Goal: Navigation & Orientation: Understand site structure

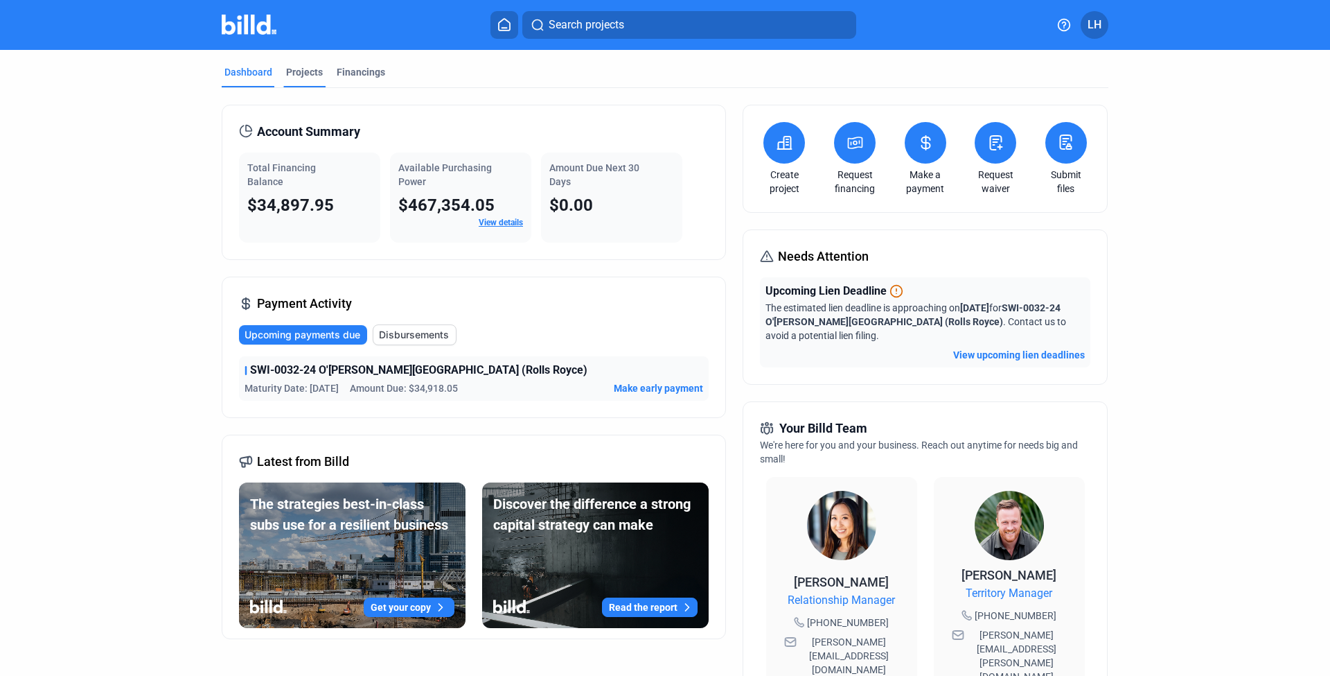
click at [300, 76] on div "Projects" at bounding box center [304, 72] width 37 height 14
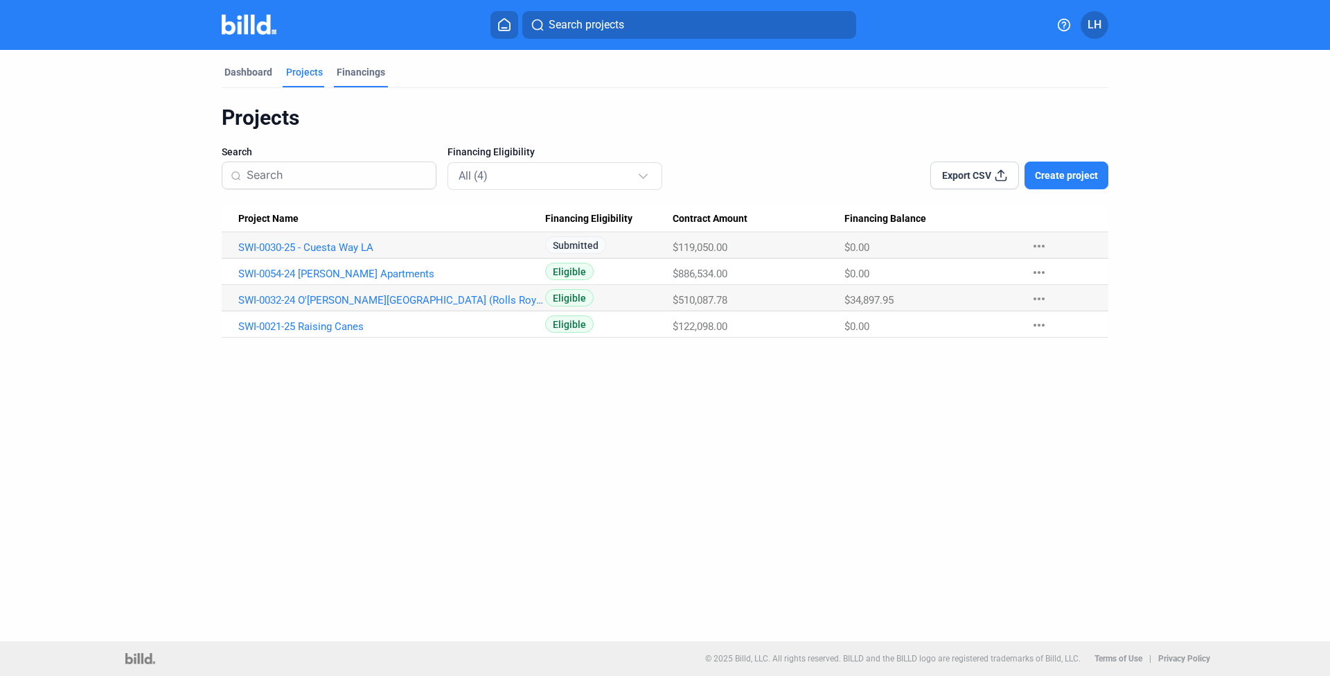
click at [368, 73] on div "Financings" at bounding box center [361, 72] width 48 height 14
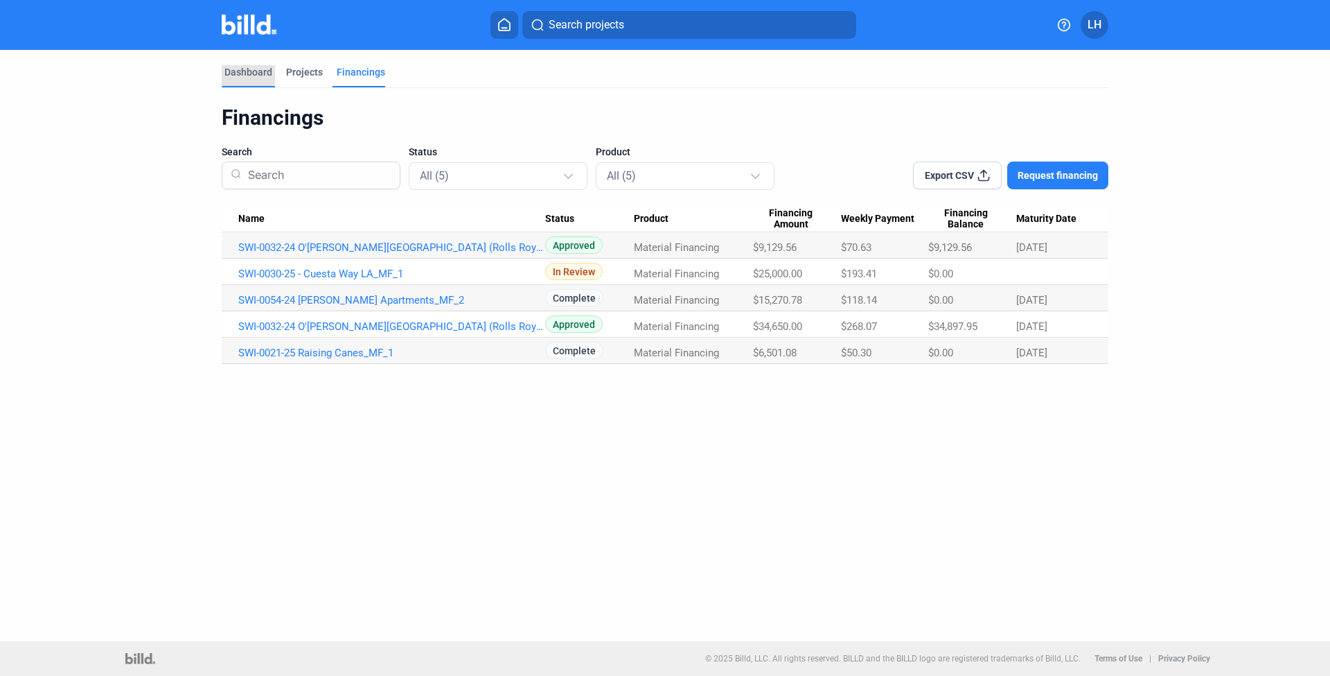
click at [249, 76] on div "Dashboard" at bounding box center [248, 72] width 48 height 14
